Goal: Transaction & Acquisition: Purchase product/service

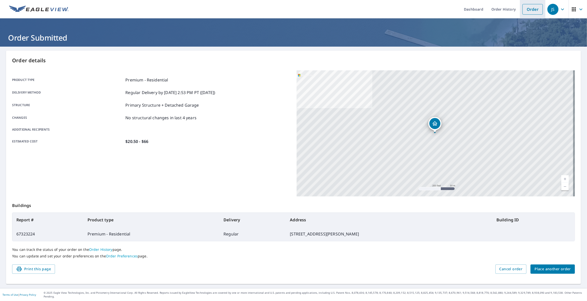
click at [525, 10] on link "Order" at bounding box center [532, 9] width 20 height 11
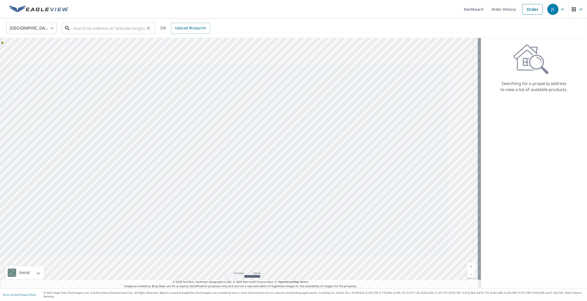
click at [116, 27] on input "text" at bounding box center [109, 28] width 72 height 14
click at [108, 49] on p "[GEOGRAPHIC_DATA]" at bounding box center [111, 48] width 79 height 5
type input "[STREET_ADDRESS][PERSON_NAME]"
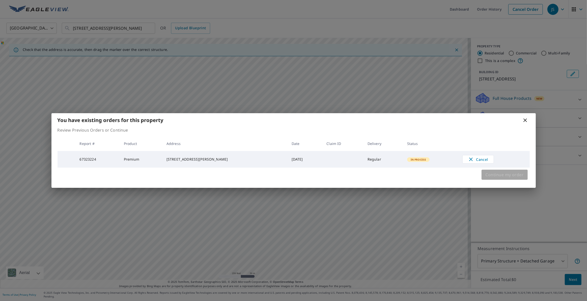
click at [506, 179] on button "Continue my order" at bounding box center [504, 175] width 46 height 10
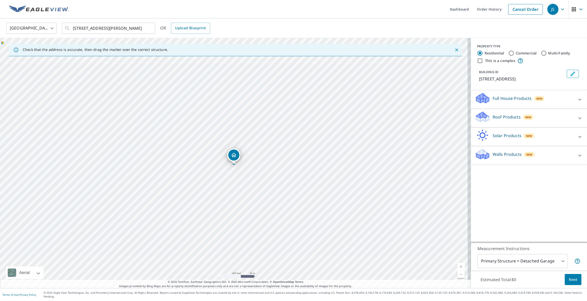
click at [534, 118] on div "Roof Products New" at bounding box center [524, 118] width 99 height 14
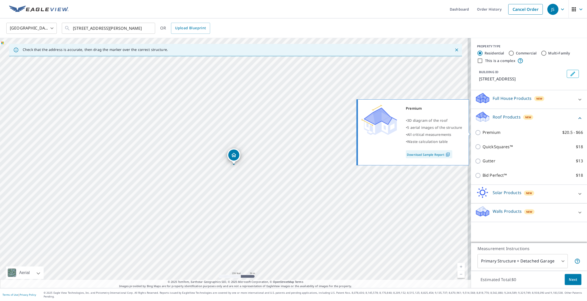
click at [518, 134] on label "Premium $20.5 - $66" at bounding box center [532, 132] width 100 height 6
click at [482, 134] on input "Premium $20.5 - $66" at bounding box center [479, 133] width 8 height 6
checkbox input "true"
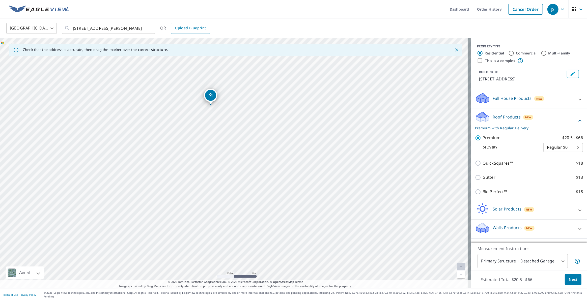
click at [573, 283] on span "Next" at bounding box center [573, 280] width 9 height 6
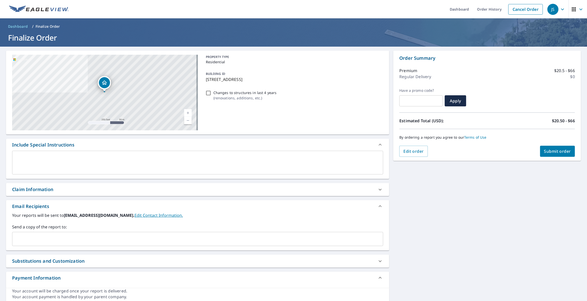
click at [561, 151] on span "Submit order" at bounding box center [557, 152] width 27 height 6
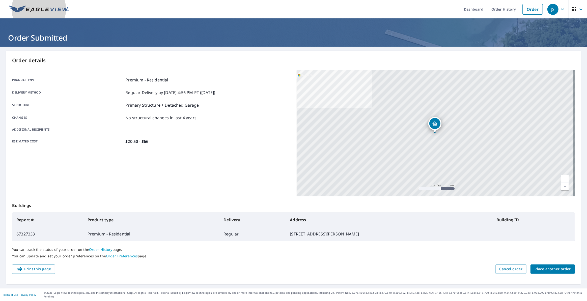
click at [50, 8] on img at bounding box center [39, 10] width 60 height 8
